Goal: Contribute content: Contribute content

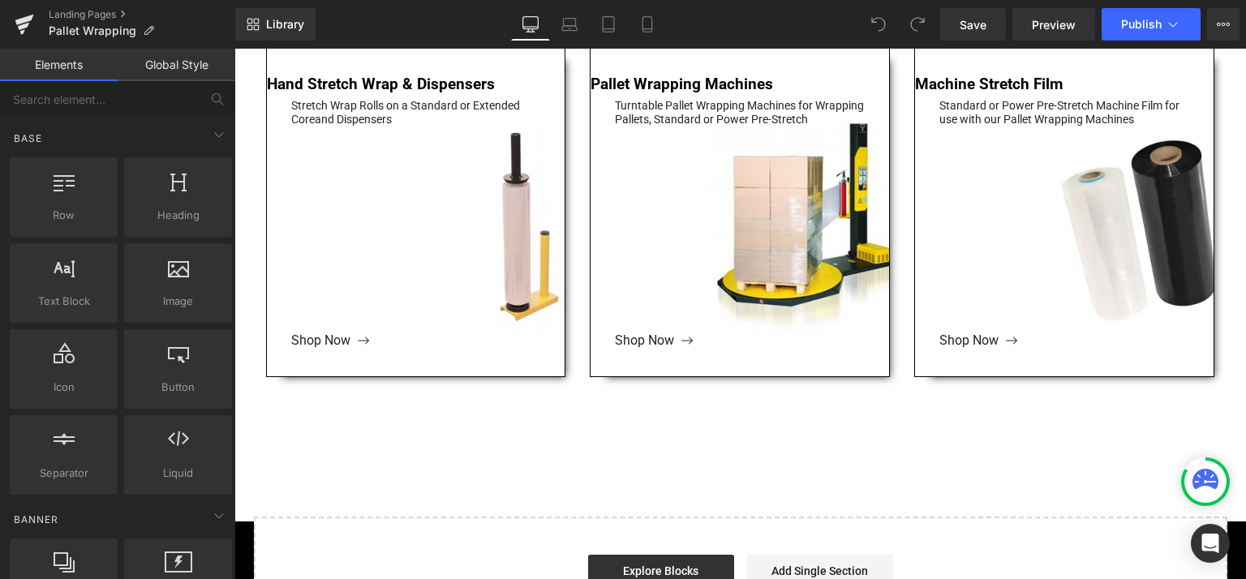
scroll to position [487, 0]
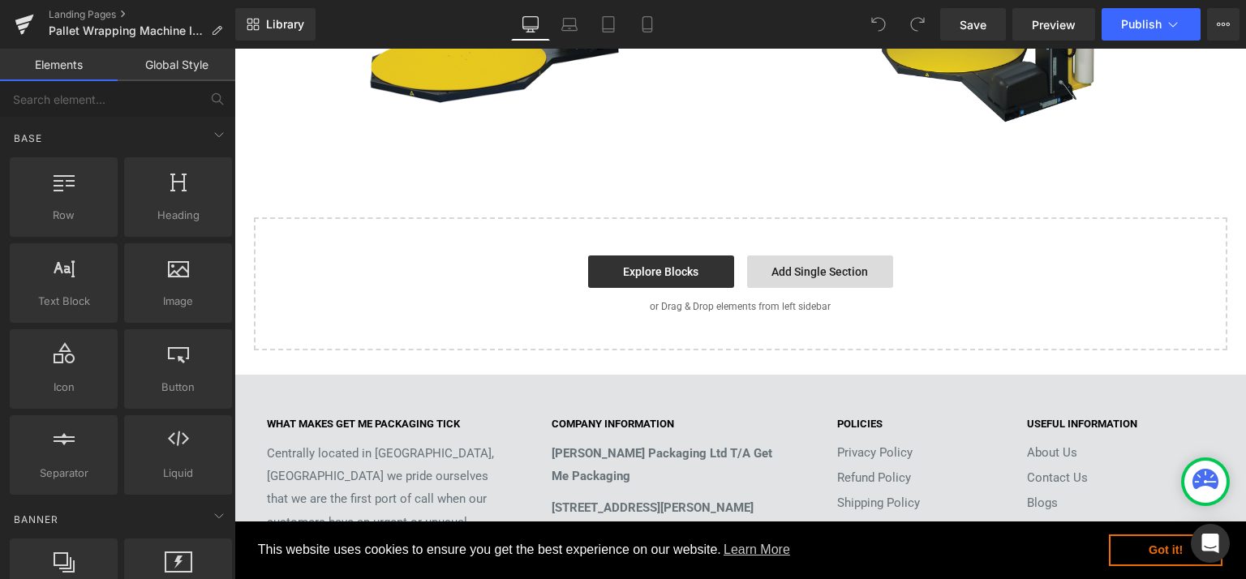
scroll to position [1245, 0]
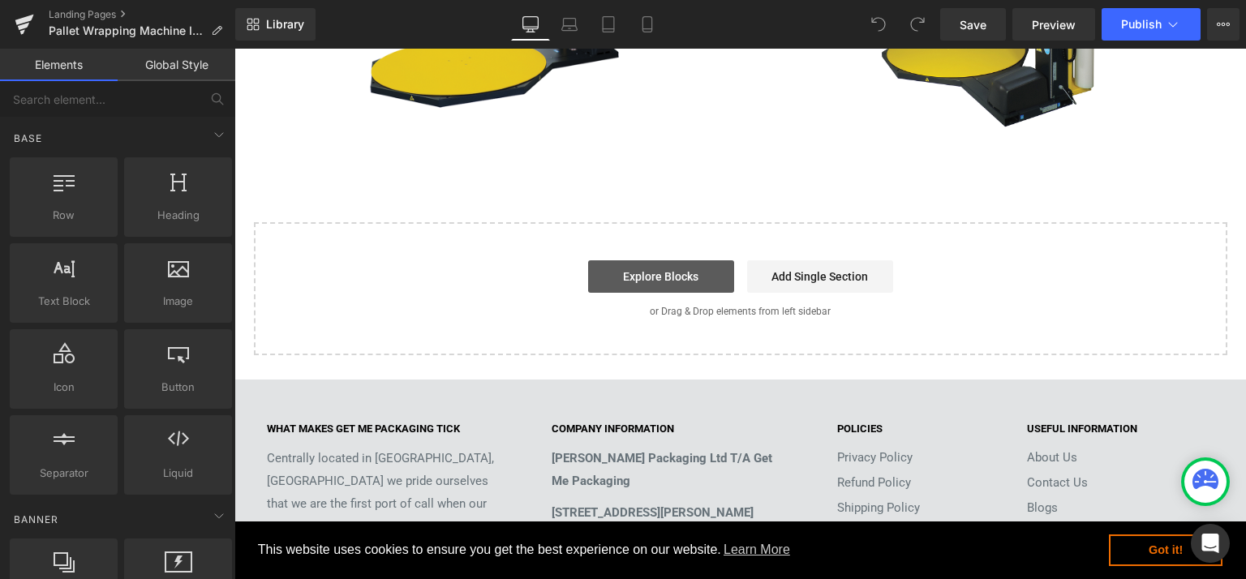
click at [664, 278] on link "Explore Blocks" at bounding box center [661, 276] width 146 height 32
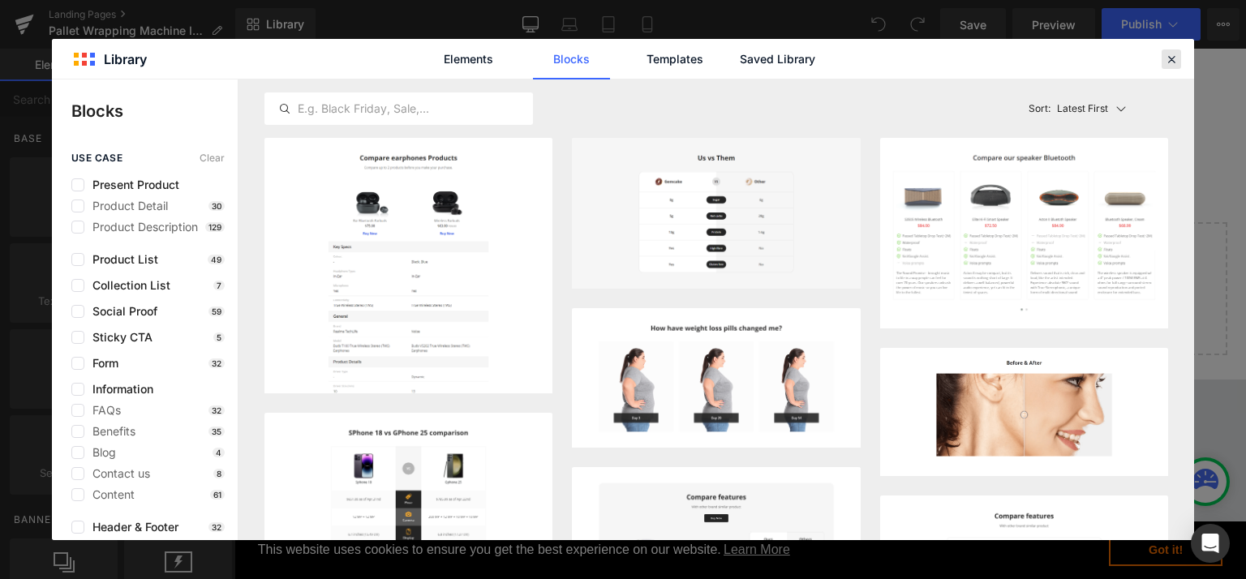
click at [1164, 56] on icon at bounding box center [1171, 59] width 15 height 15
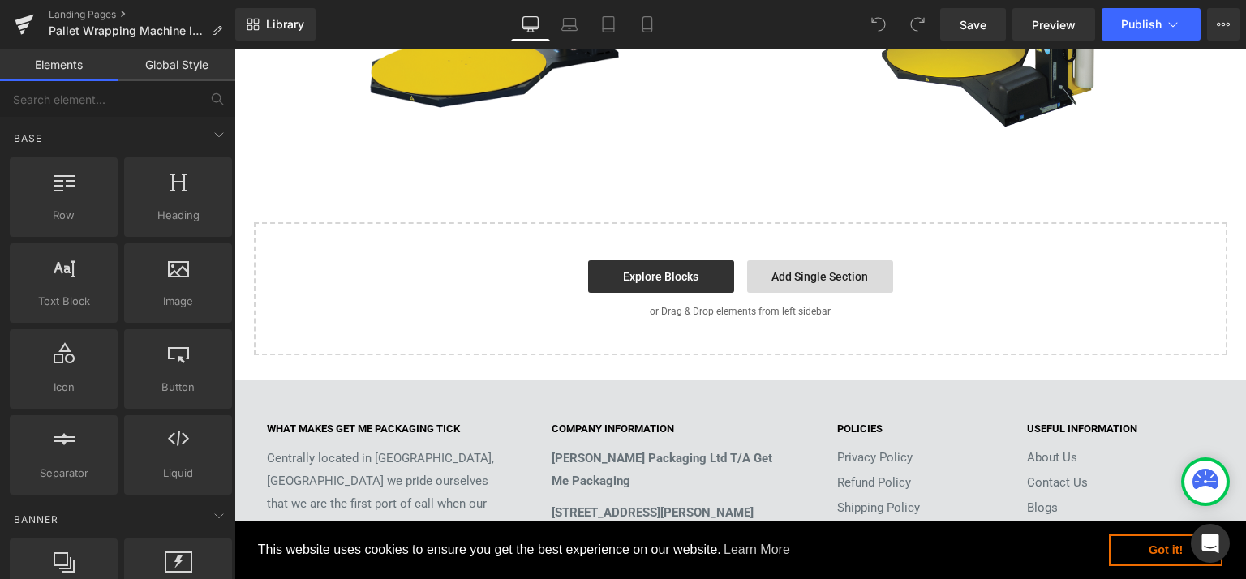
click at [798, 270] on link "Add Single Section" at bounding box center [820, 276] width 146 height 32
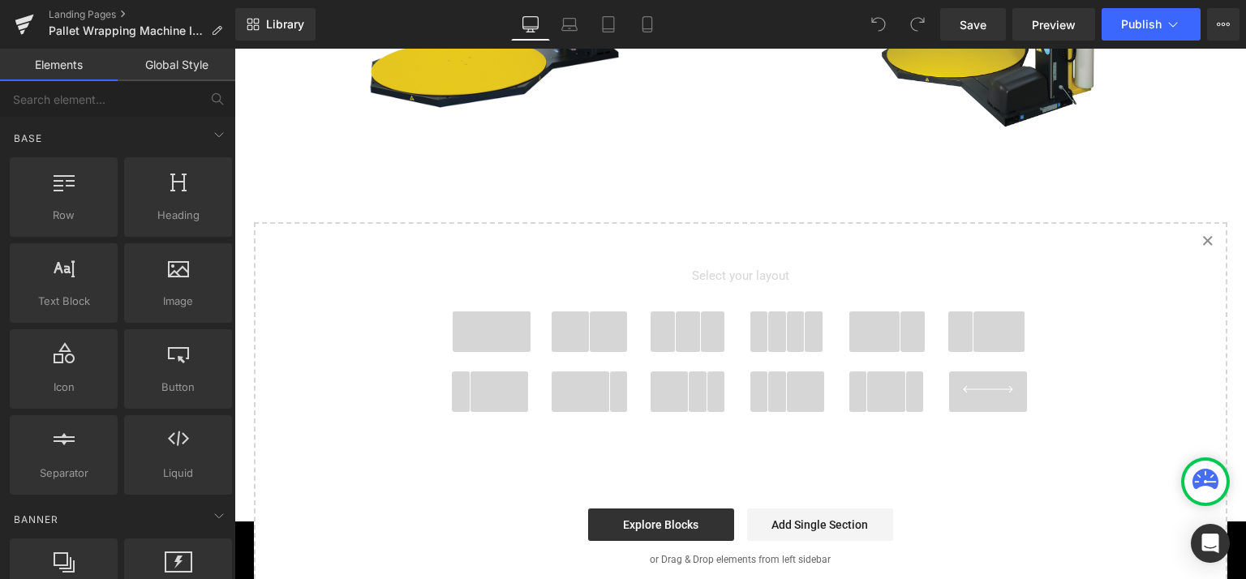
click at [471, 335] on span at bounding box center [492, 332] width 78 height 41
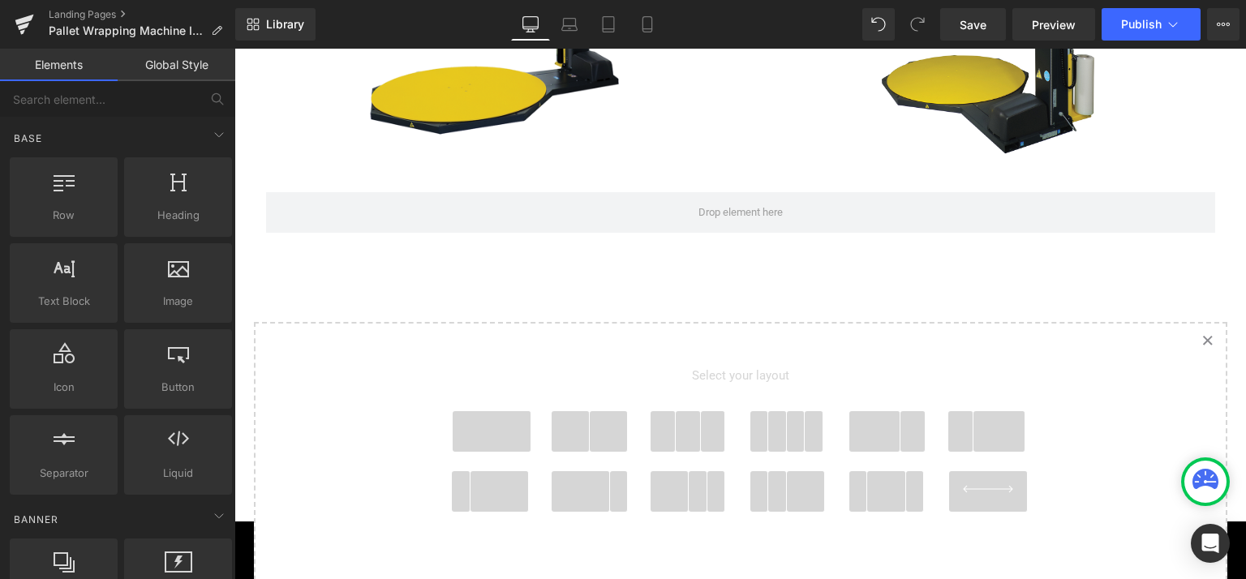
scroll to position [1191, 0]
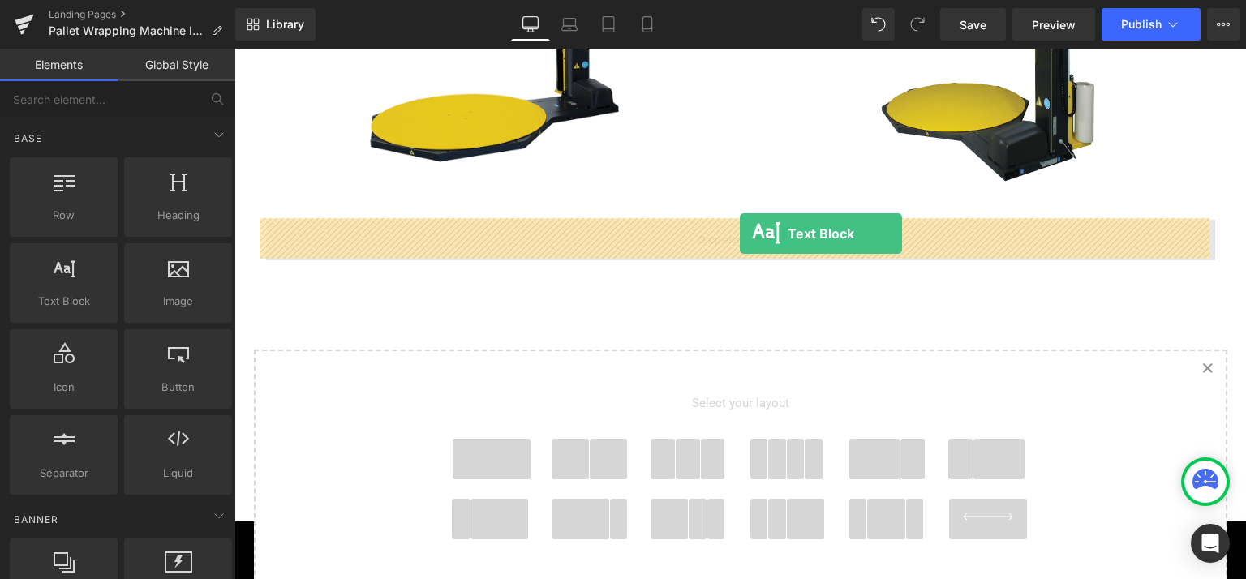
drag, startPoint x: 296, startPoint y: 321, endPoint x: 740, endPoint y: 234, distance: 452.2
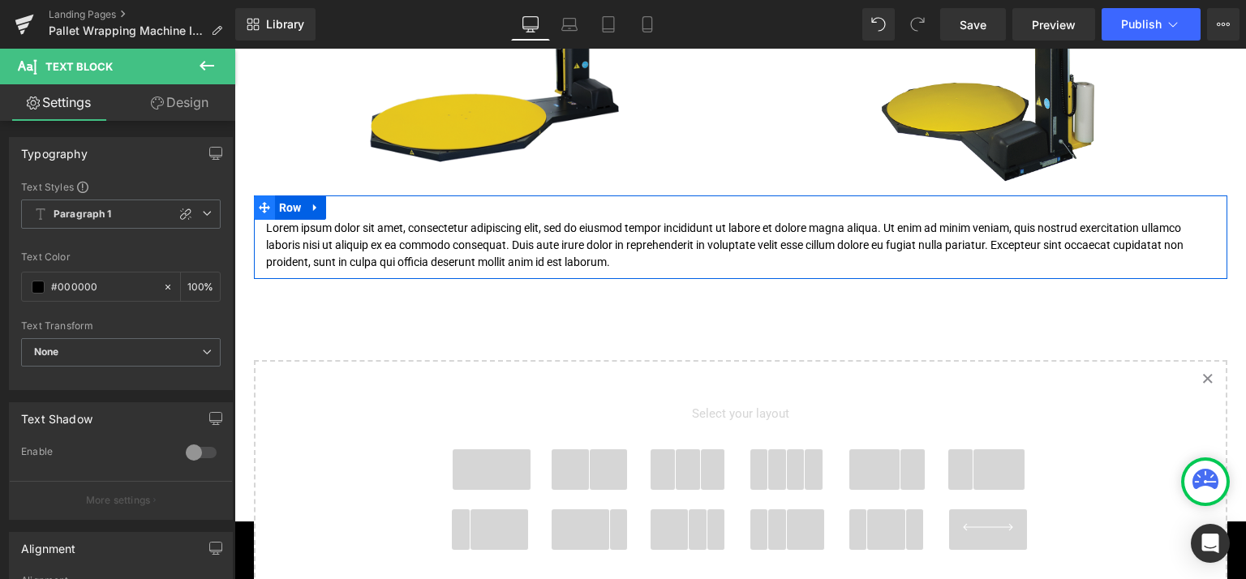
drag, startPoint x: 623, startPoint y: 265, endPoint x: 424, endPoint y: 223, distance: 203.2
click at [254, 211] on div "Lorem ipsum dolor sit amet, consectetur adipiscing elit, sed do eiusmod tempor …" at bounding box center [740, 238] width 973 height 84
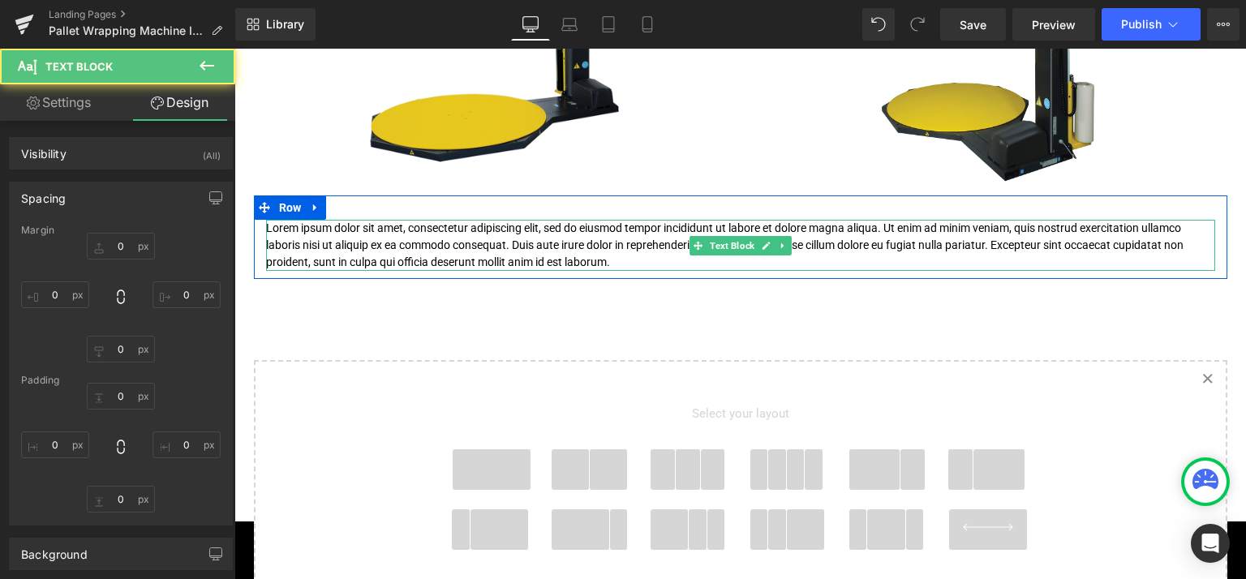
click at [651, 229] on p "Lorem ipsum dolor sit amet, consectetur adipiscing elit, sed do eiusmod tempor …" at bounding box center [740, 245] width 949 height 51
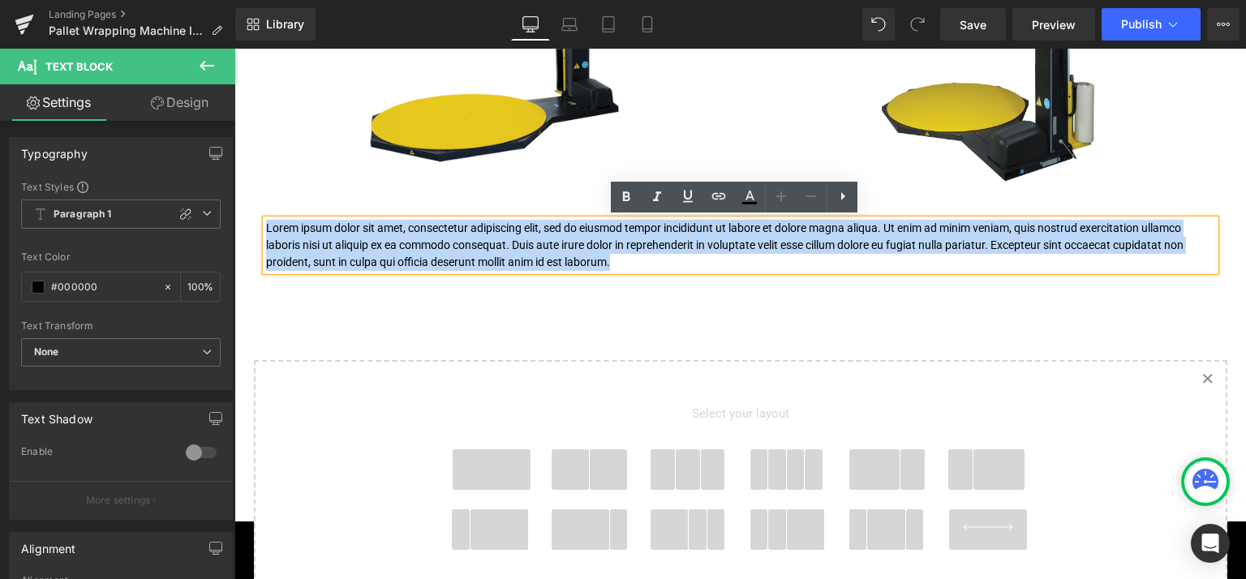
drag, startPoint x: 613, startPoint y: 265, endPoint x: 246, endPoint y: 232, distance: 369.0
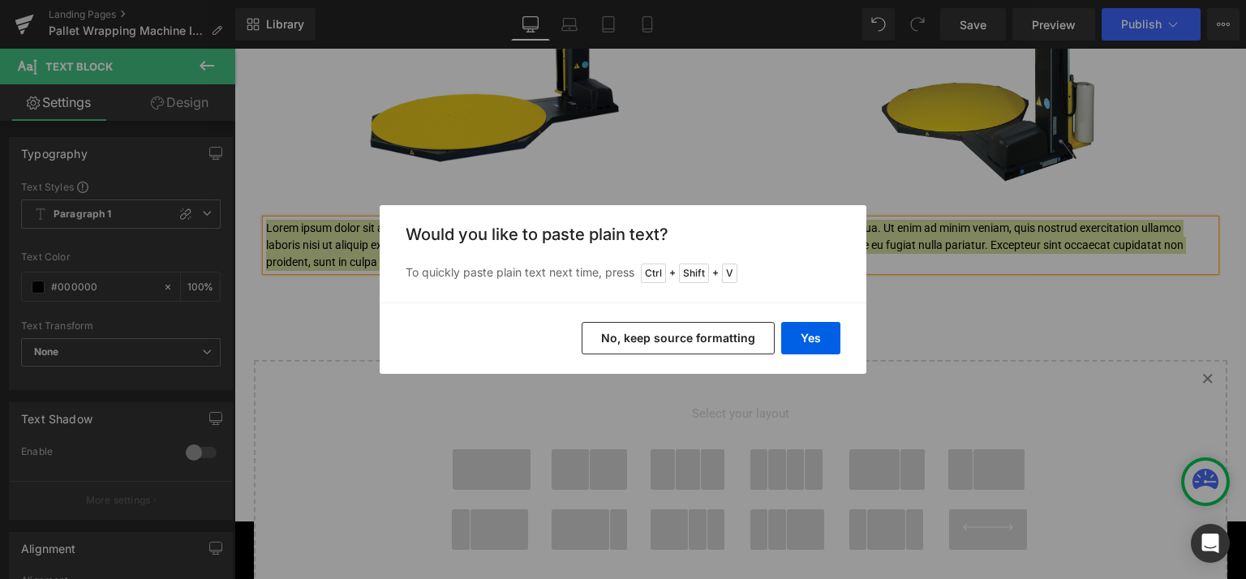
click at [733, 339] on button "No, keep source formatting" at bounding box center [678, 338] width 193 height 32
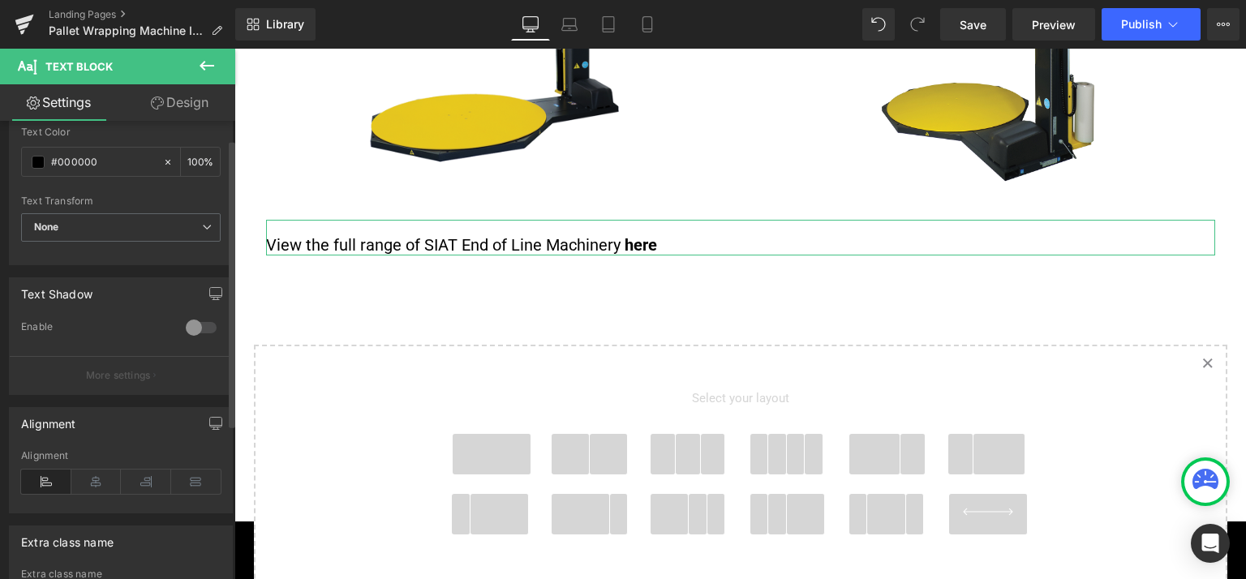
scroll to position [243, 0]
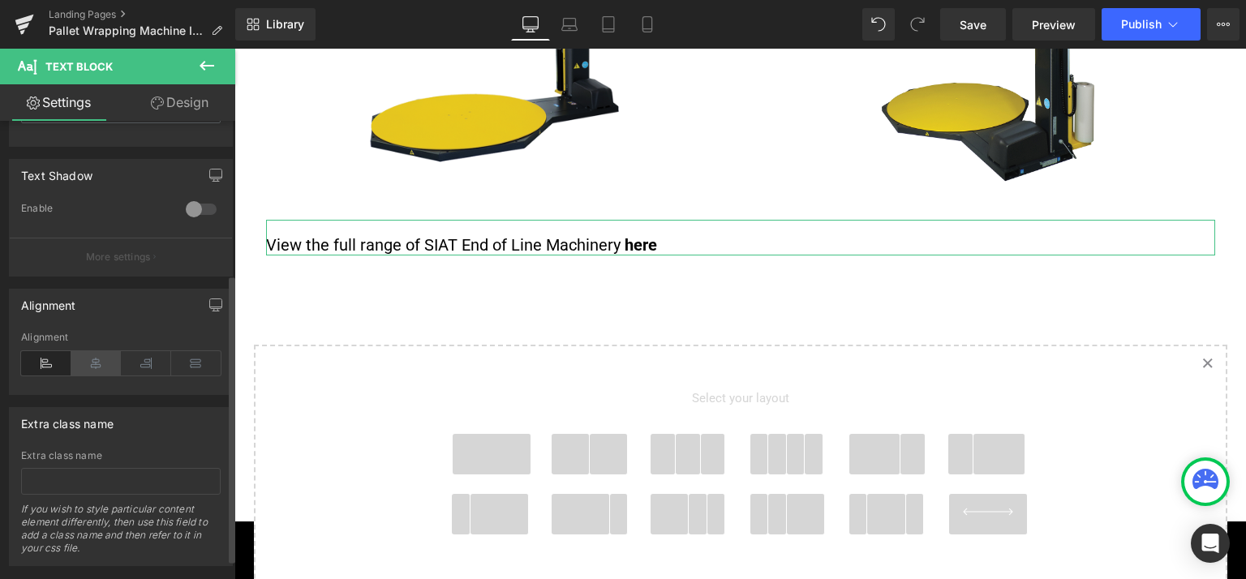
click at [97, 356] on icon at bounding box center [96, 363] width 50 height 24
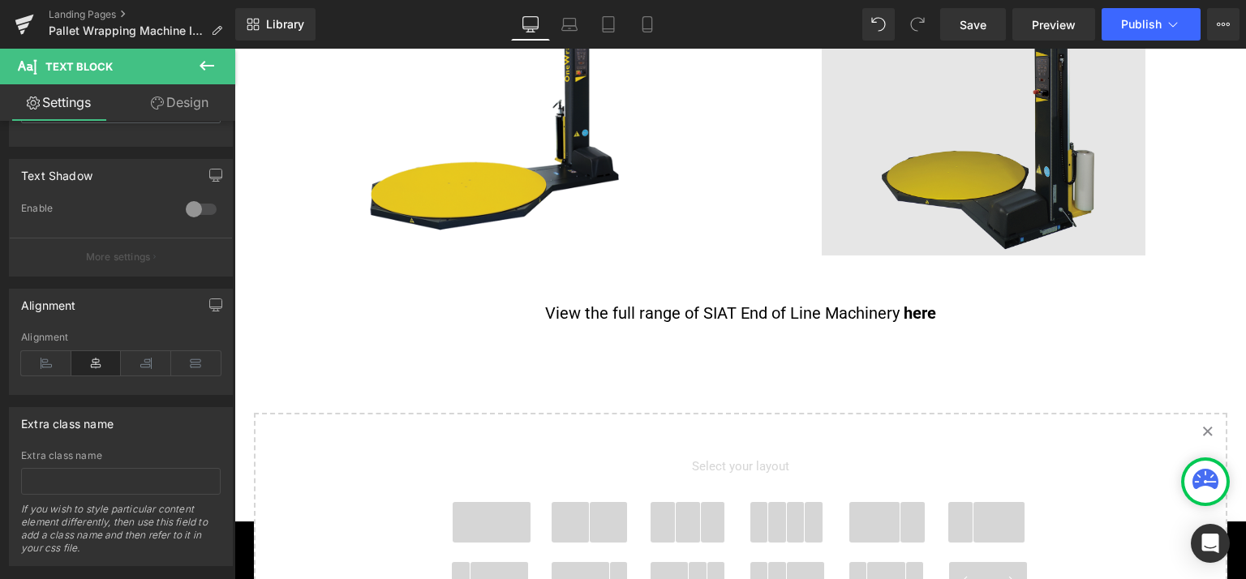
scroll to position [1029, 0]
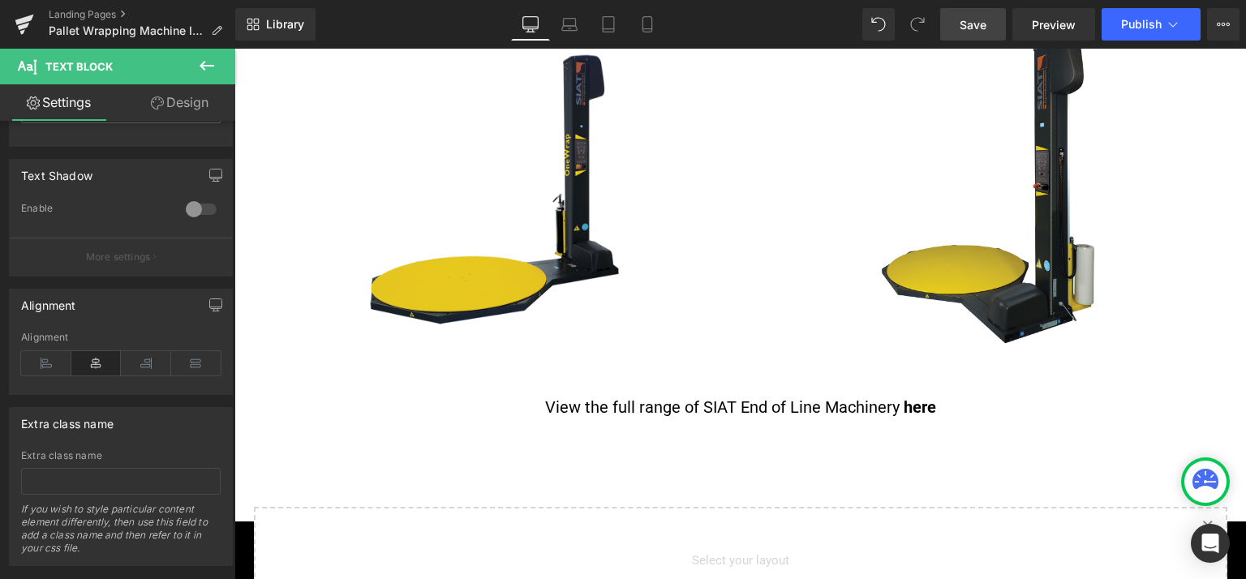
click at [957, 19] on link "Save" at bounding box center [973, 24] width 66 height 32
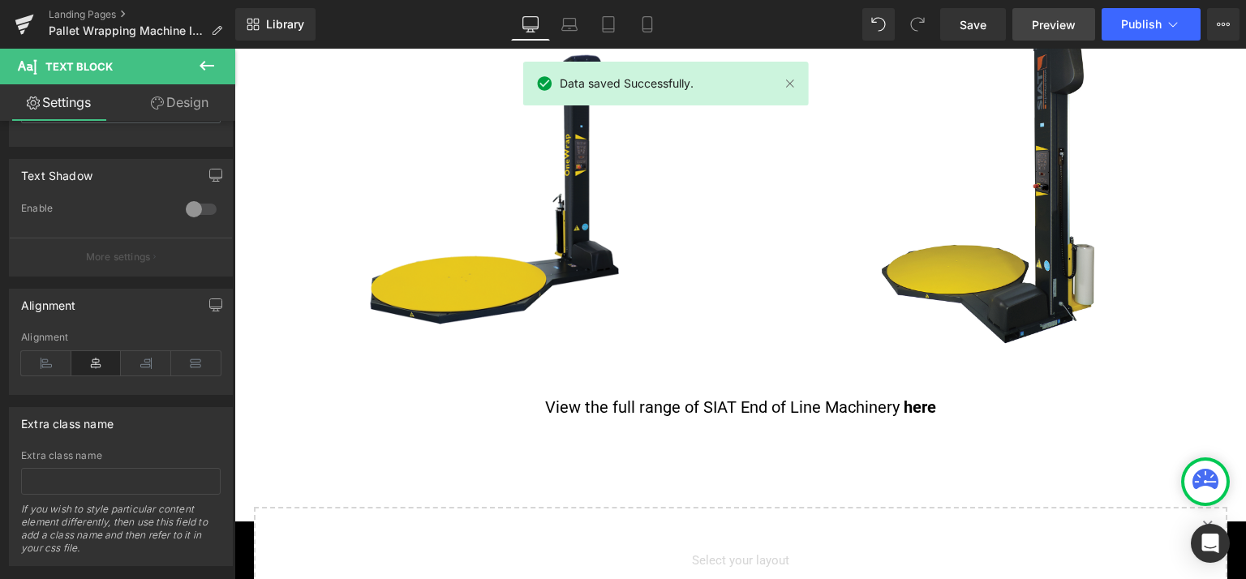
click at [1053, 31] on span "Preview" at bounding box center [1054, 24] width 44 height 17
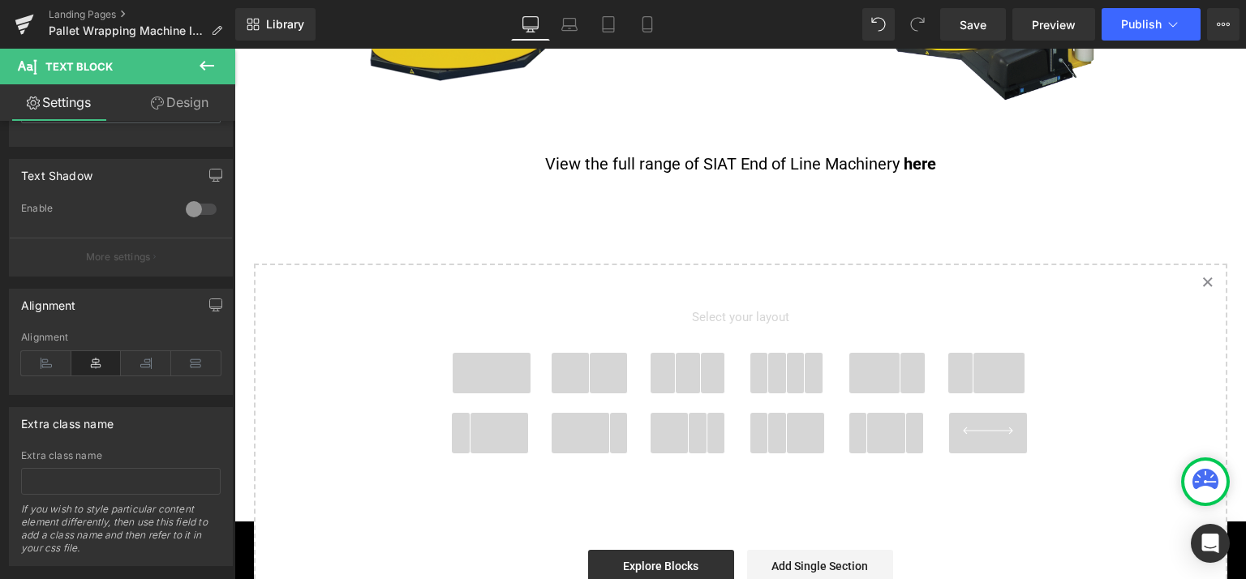
scroll to position [1110, 0]
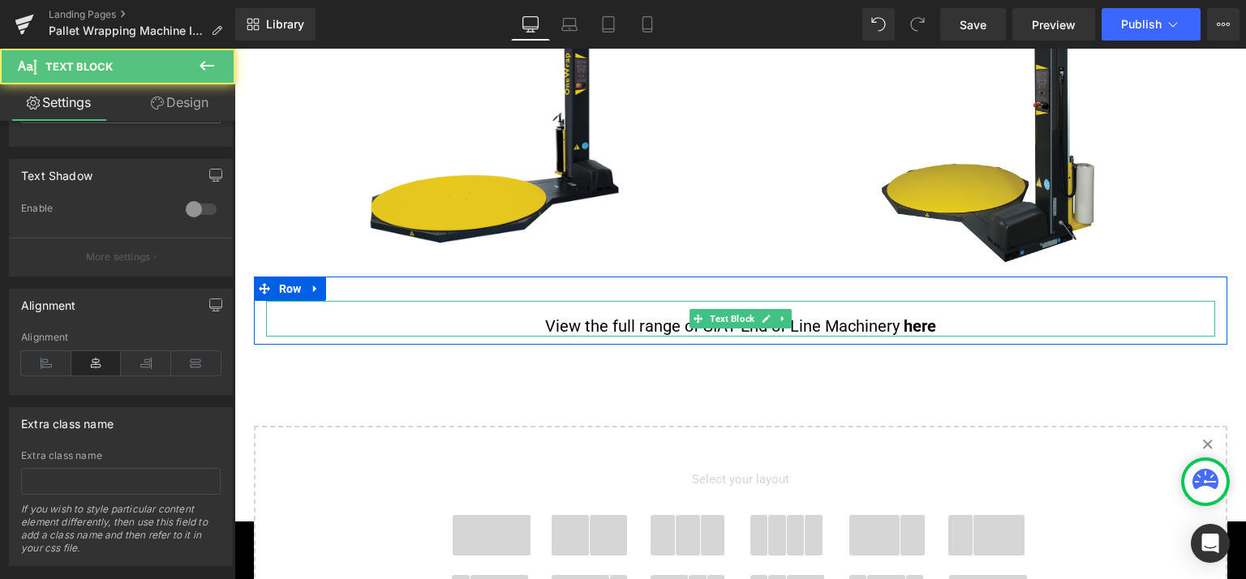
click at [934, 316] on p "View the full range of SIAT End of Line Machinery here" at bounding box center [740, 319] width 949 height 36
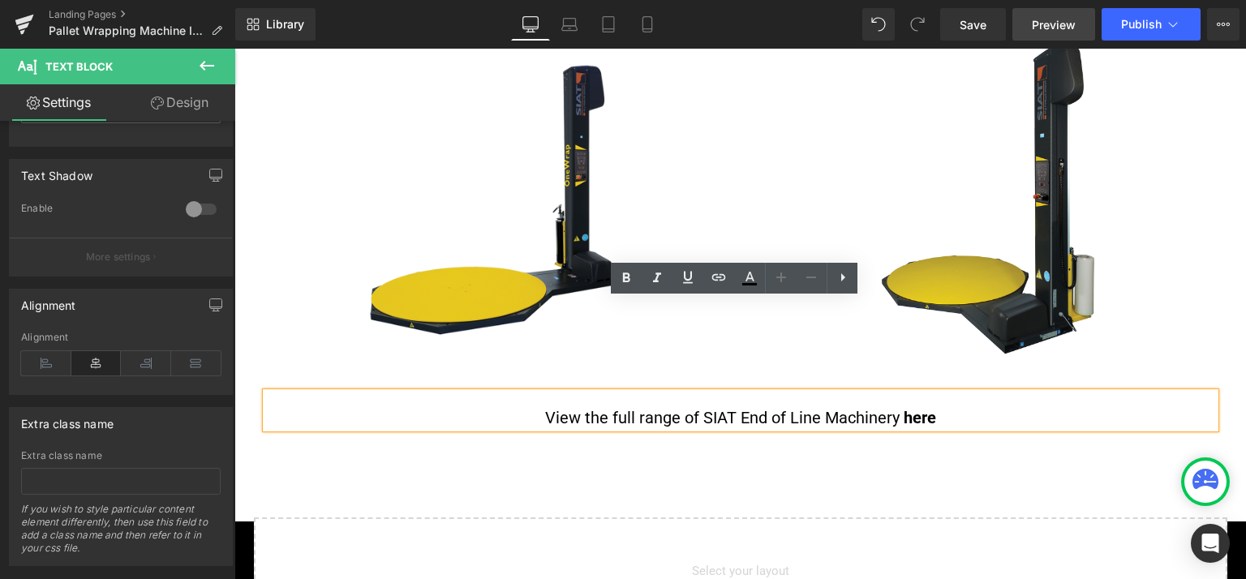
scroll to position [948, 0]
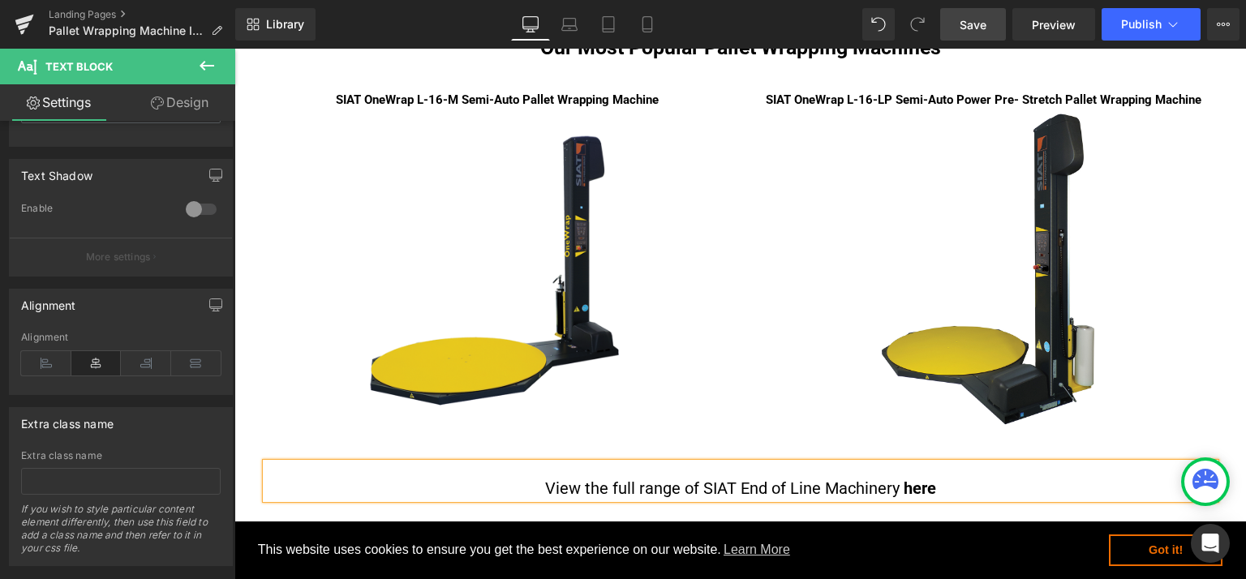
click at [976, 17] on span "Save" at bounding box center [973, 24] width 27 height 17
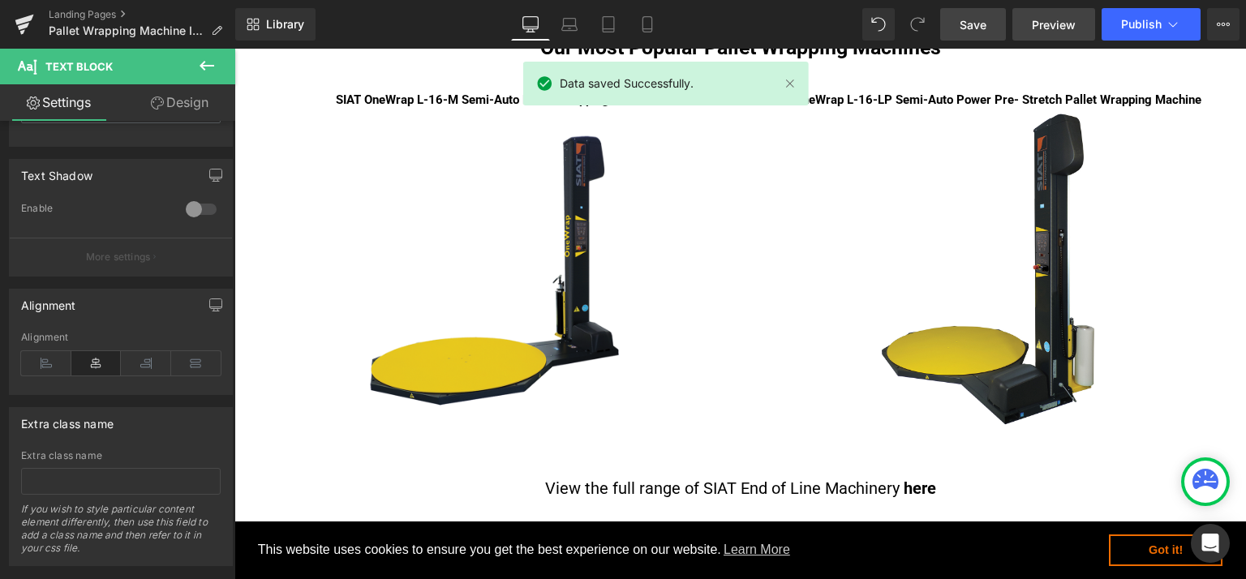
click at [1040, 25] on span "Preview" at bounding box center [1054, 24] width 44 height 17
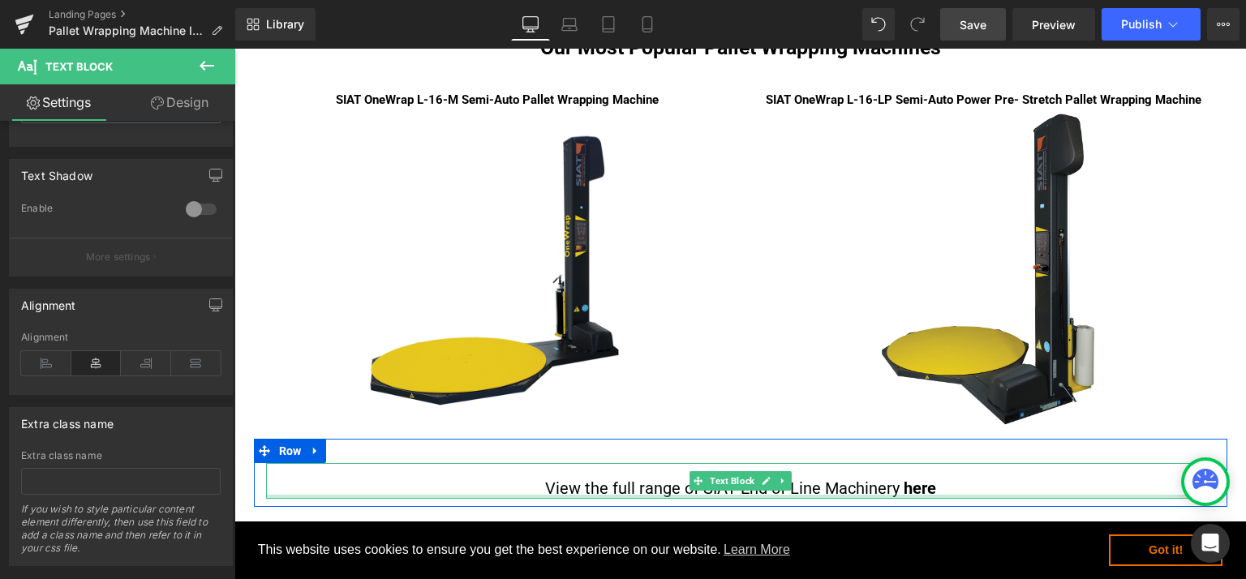
click at [963, 495] on div "View the full range of SIAT End of Line Machinery here Text Block" at bounding box center [740, 481] width 949 height 36
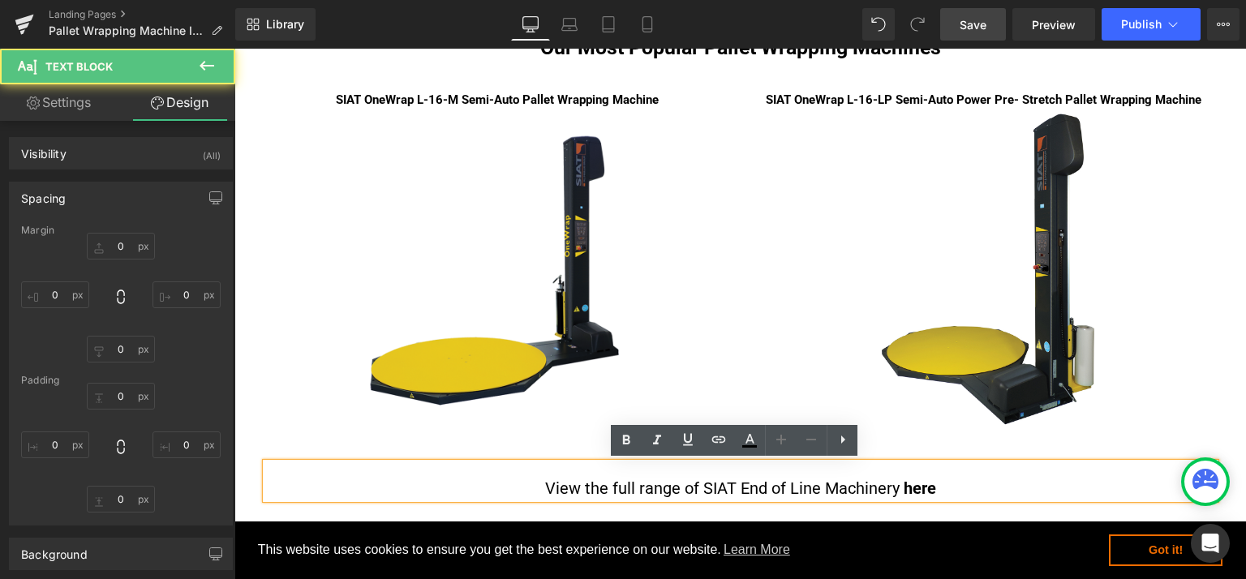
click at [956, 494] on p "View the full range of SIAT End of Line Machinery here" at bounding box center [740, 481] width 949 height 36
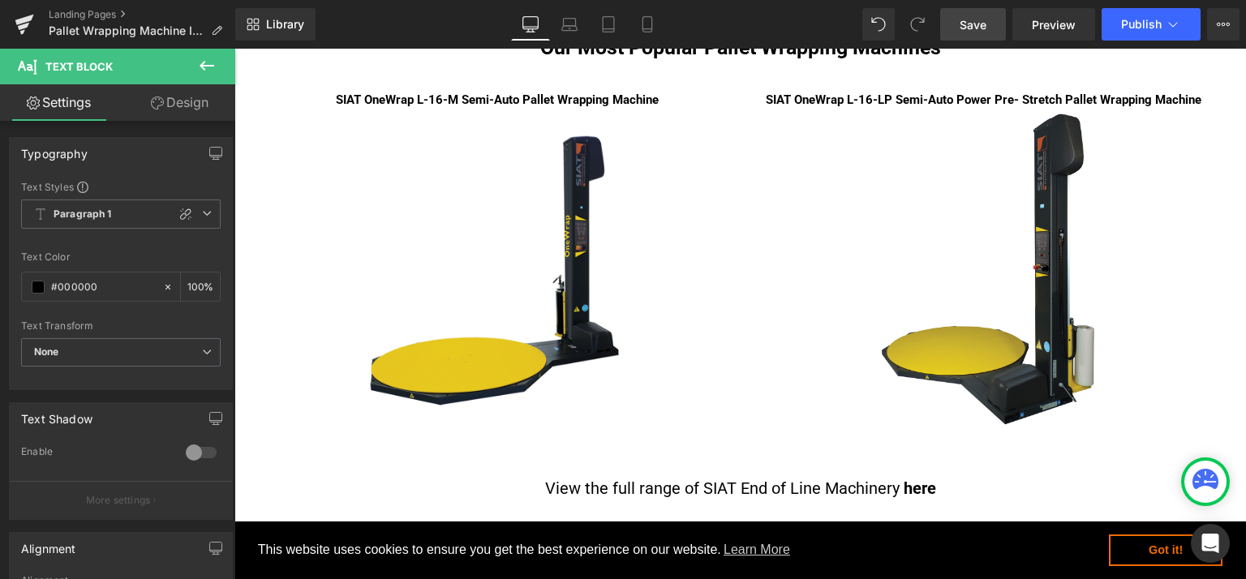
click at [974, 28] on span "Save" at bounding box center [973, 24] width 27 height 17
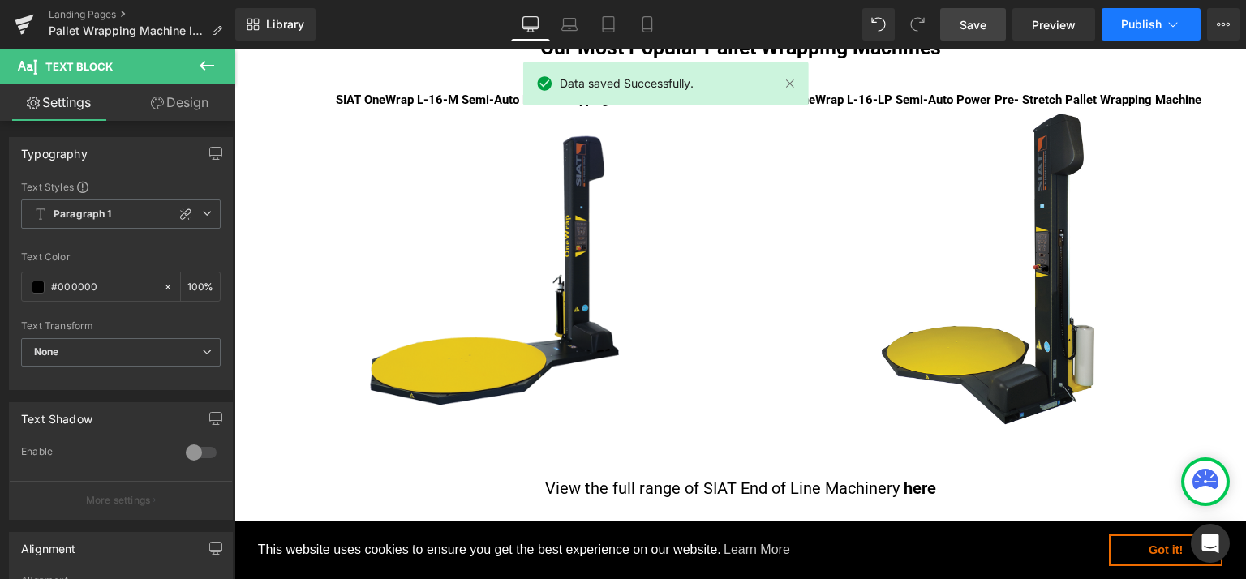
click at [1132, 24] on span "Publish" at bounding box center [1141, 24] width 41 height 13
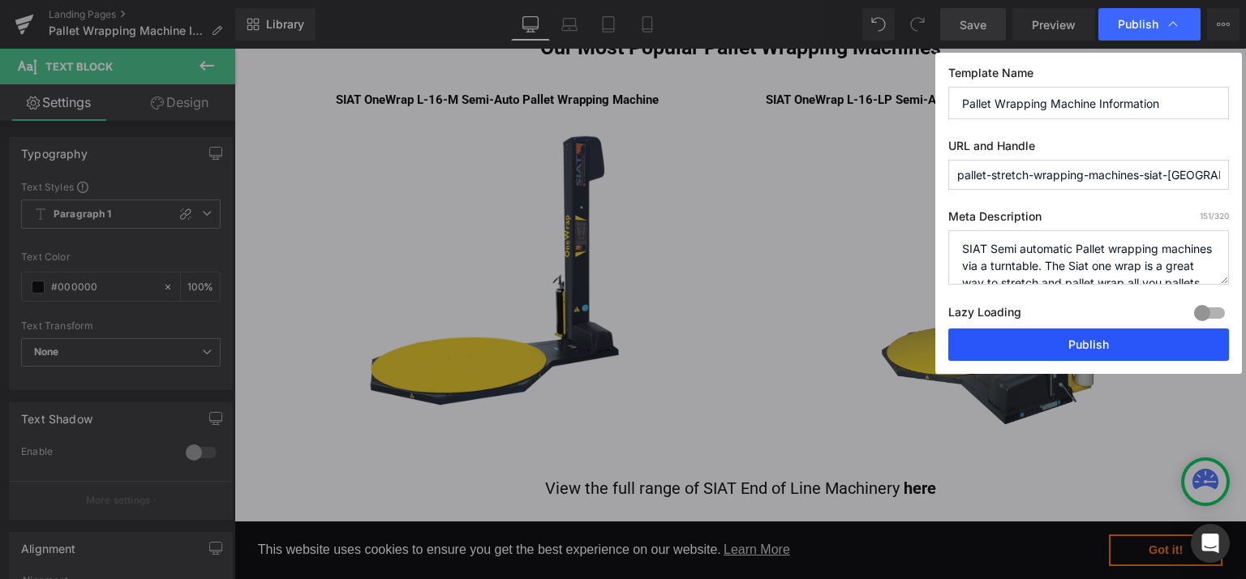
click at [1090, 346] on button "Publish" at bounding box center [1088, 345] width 281 height 32
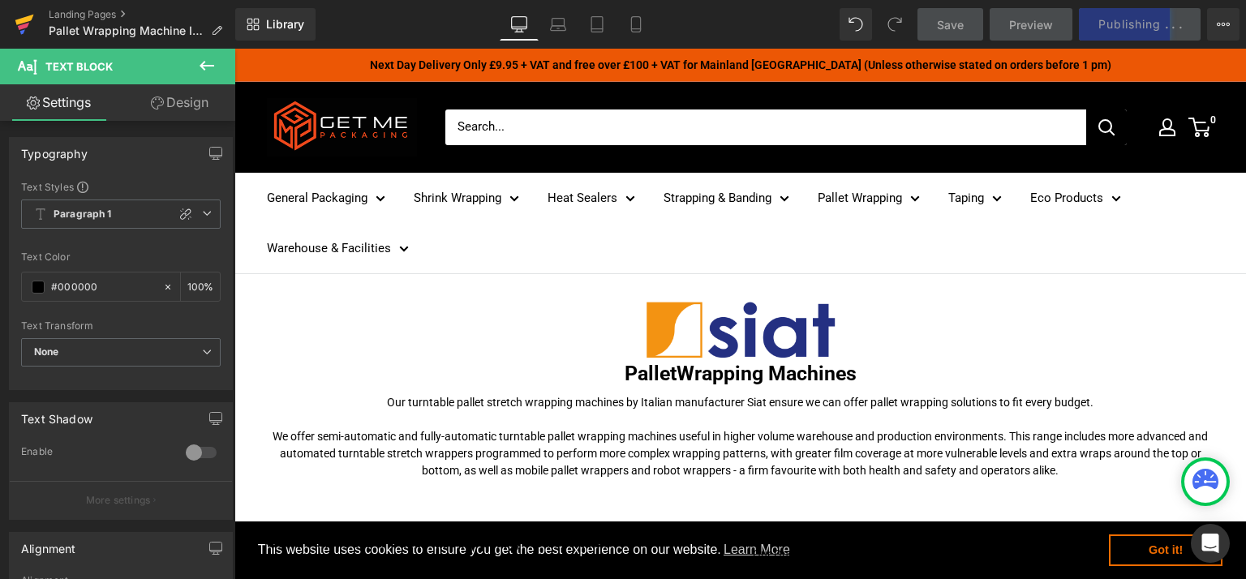
click at [20, 21] on icon at bounding box center [24, 20] width 19 height 11
